Goal: Transaction & Acquisition: Purchase product/service

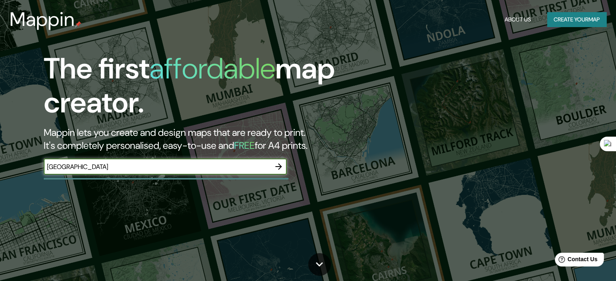
type input "[GEOGRAPHIC_DATA]"
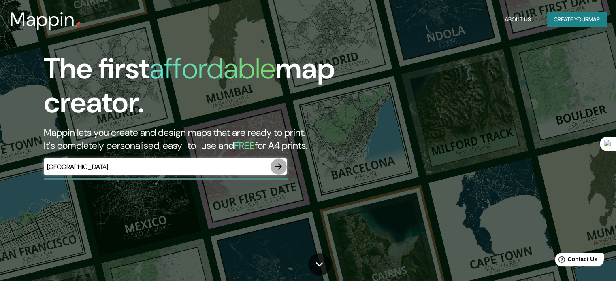
click at [281, 168] on icon "button" at bounding box center [279, 167] width 10 height 10
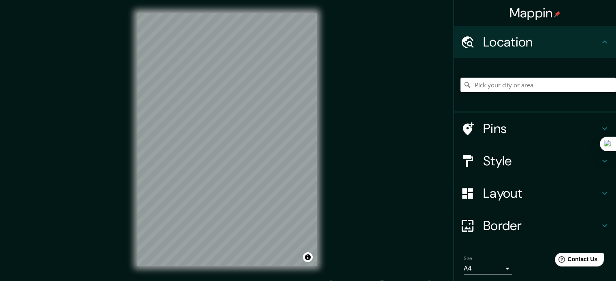
click at [599, 126] on icon at bounding box center [604, 129] width 10 height 10
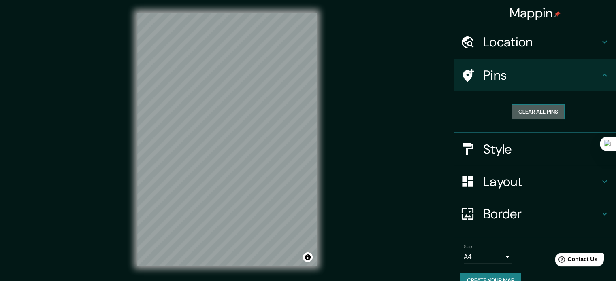
click at [528, 109] on button "Clear all pins" at bounding box center [538, 111] width 53 height 15
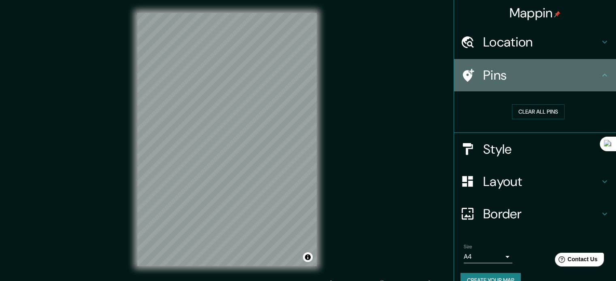
click at [601, 72] on icon at bounding box center [604, 75] width 10 height 10
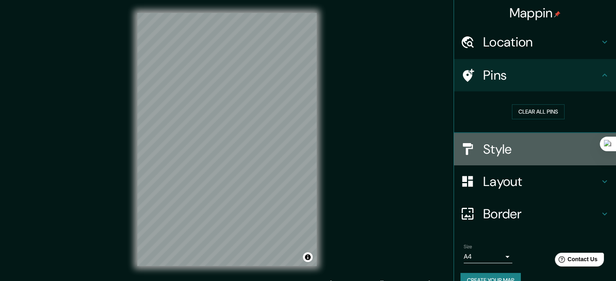
click at [599, 147] on icon at bounding box center [604, 150] width 10 height 10
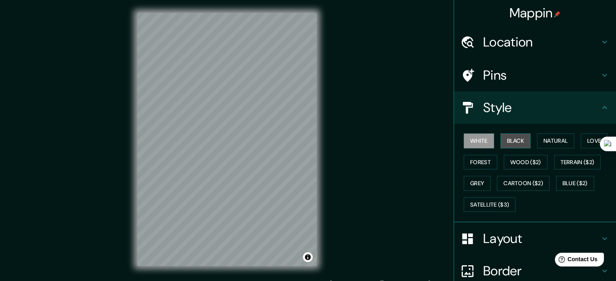
click at [505, 141] on button "Black" at bounding box center [515, 141] width 30 height 15
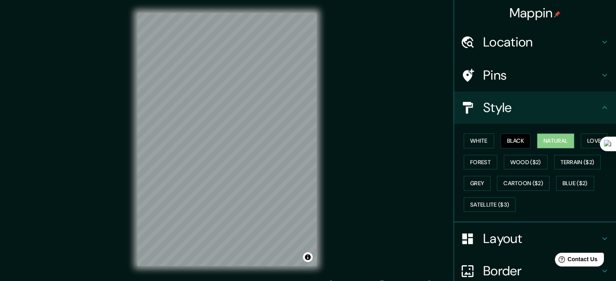
click at [546, 142] on button "Natural" at bounding box center [555, 141] width 37 height 15
click at [580, 140] on button "Love" at bounding box center [593, 141] width 27 height 15
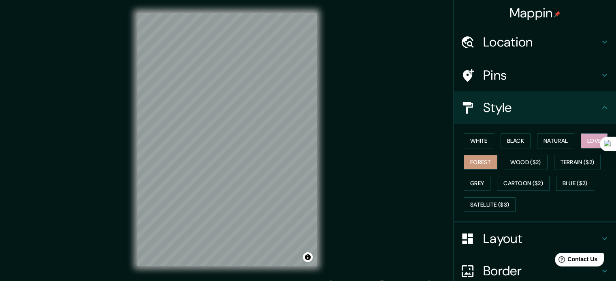
click at [476, 161] on button "Forest" at bounding box center [480, 162] width 34 height 15
click at [523, 161] on button "Wood ($2)" at bounding box center [526, 162] width 44 height 15
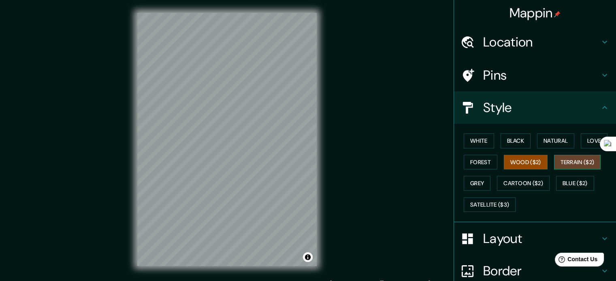
click at [562, 163] on button "Terrain ($2)" at bounding box center [577, 162] width 47 height 15
click at [476, 177] on button "Grey" at bounding box center [476, 183] width 27 height 15
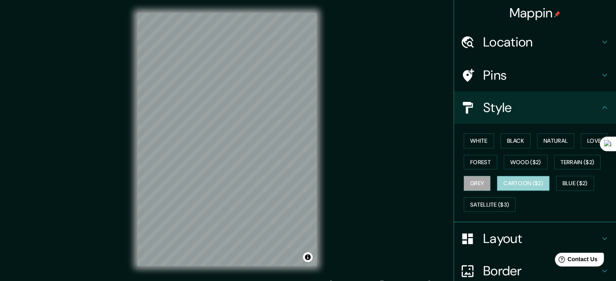
click at [508, 180] on button "Cartoon ($2)" at bounding box center [523, 183] width 53 height 15
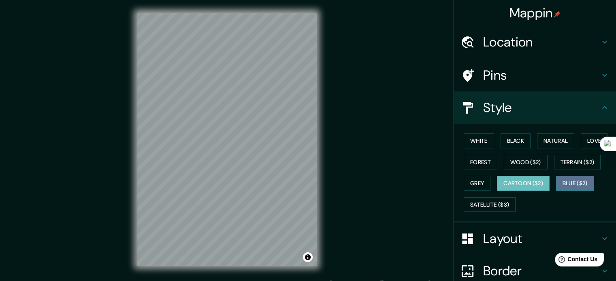
click at [556, 180] on button "Blue ($2)" at bounding box center [575, 183] width 38 height 15
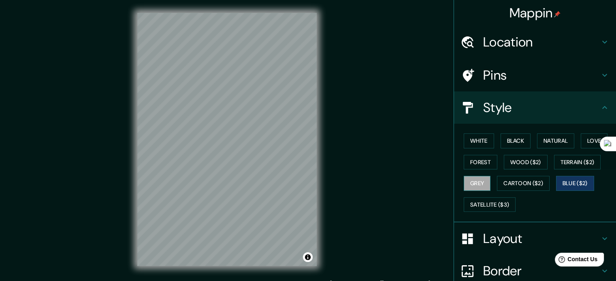
click at [470, 177] on button "Grey" at bounding box center [476, 183] width 27 height 15
click at [468, 165] on button "Forest" at bounding box center [480, 162] width 34 height 15
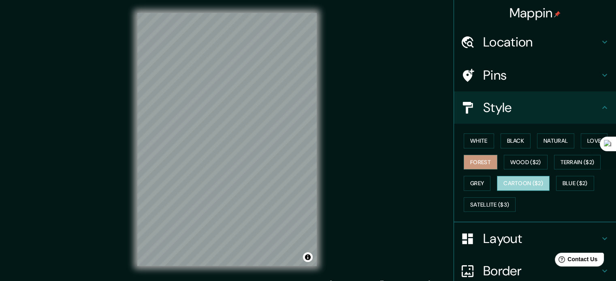
click at [507, 183] on button "Cartoon ($2)" at bounding box center [523, 183] width 53 height 15
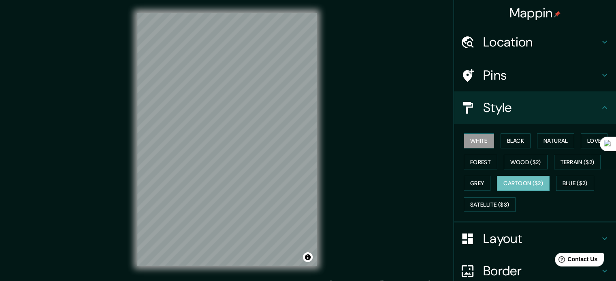
click at [471, 136] on button "White" at bounding box center [478, 141] width 30 height 15
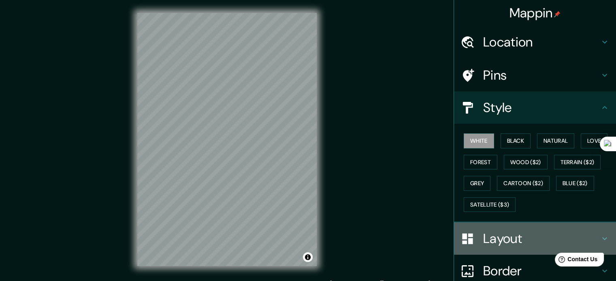
click at [599, 237] on icon at bounding box center [604, 239] width 10 height 10
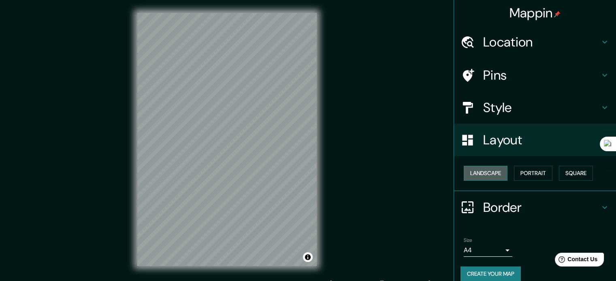
click at [487, 170] on button "Landscape" at bounding box center [485, 173] width 44 height 15
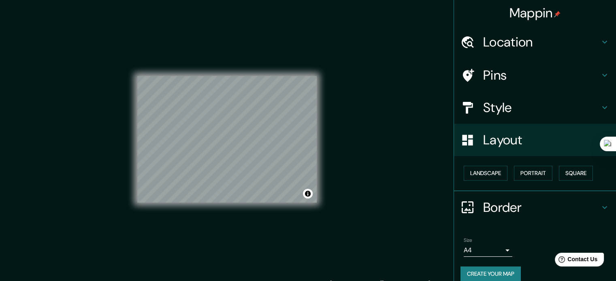
click at [588, 143] on h4 "Layout" at bounding box center [541, 140] width 117 height 16
click at [599, 38] on icon at bounding box center [604, 42] width 10 height 10
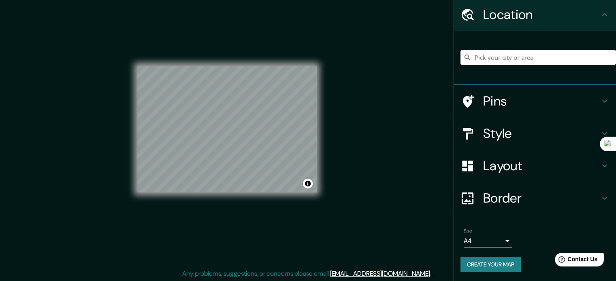
scroll to position [11, 0]
click at [546, 131] on h4 "Style" at bounding box center [541, 133] width 117 height 16
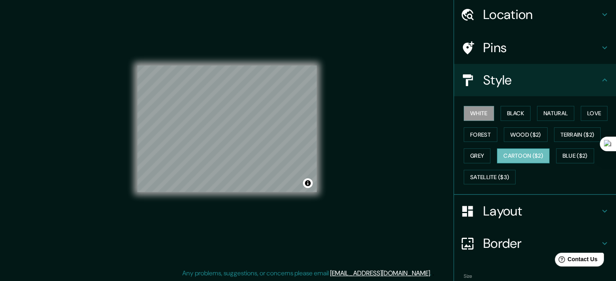
click at [517, 158] on button "Cartoon ($2)" at bounding box center [523, 156] width 53 height 15
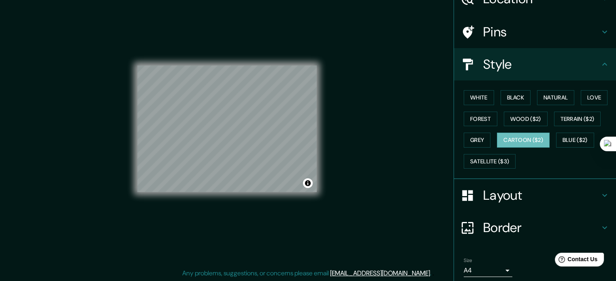
scroll to position [72, 0]
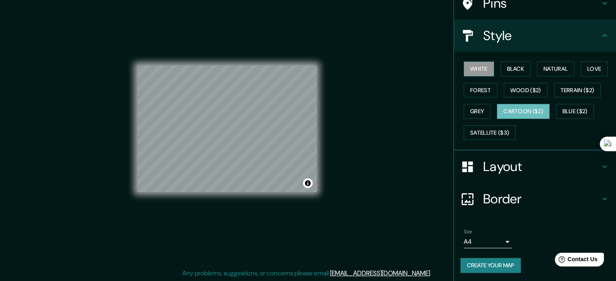
click at [474, 66] on button "White" at bounding box center [478, 69] width 30 height 15
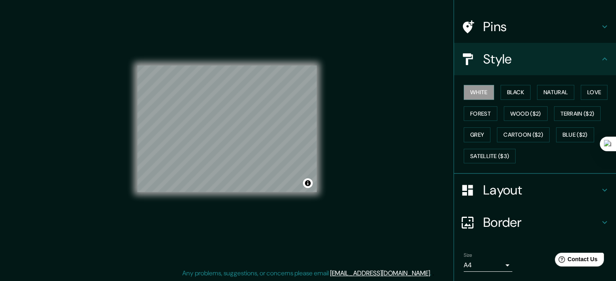
scroll to position [0, 0]
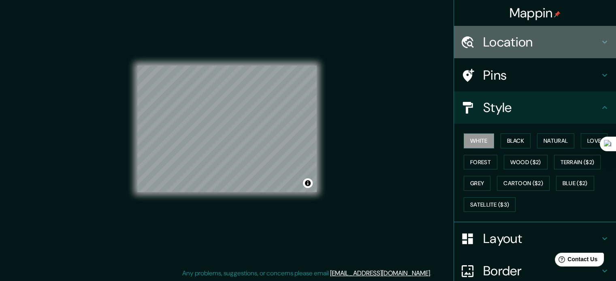
click at [599, 42] on icon at bounding box center [604, 42] width 10 height 10
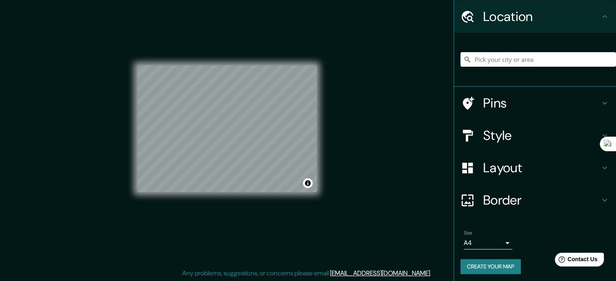
scroll to position [28, 0]
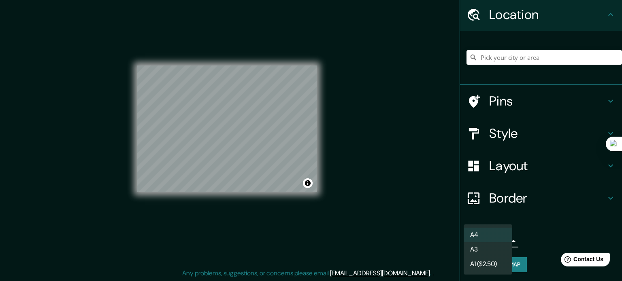
click at [501, 240] on body "Mappin Location Pins Style Layout Border Choose a border. Hint : you can make l…" at bounding box center [311, 129] width 622 height 281
click at [499, 248] on li "A3" at bounding box center [487, 249] width 49 height 15
type input "a4"
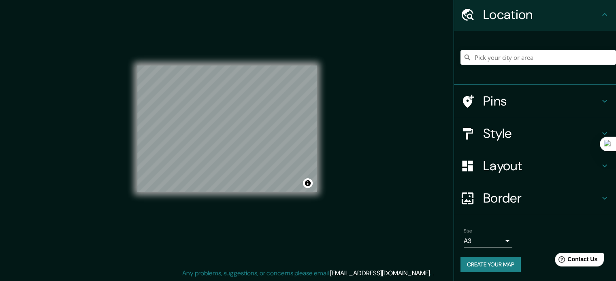
click at [528, 232] on div "Size A3 a4" at bounding box center [534, 238] width 149 height 26
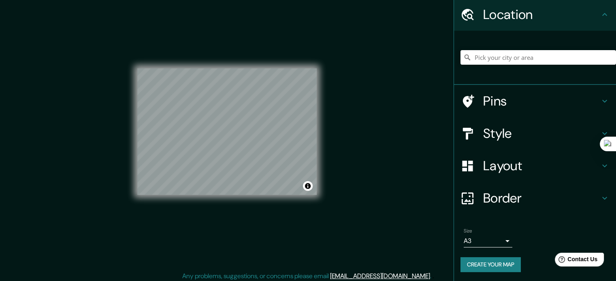
scroll to position [6, 0]
